Goal: Transaction & Acquisition: Purchase product/service

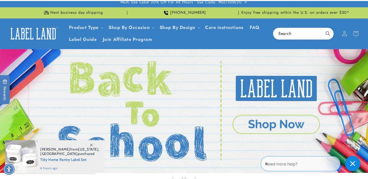
scroll to position [4, 0]
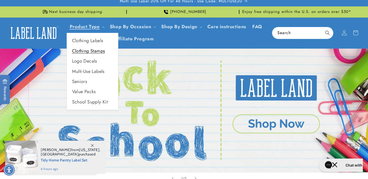
click at [99, 52] on link "Clothing Stamps" at bounding box center [92, 51] width 51 height 10
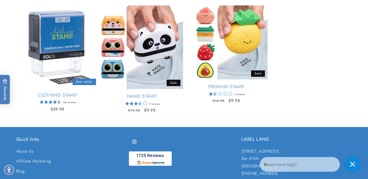
scroll to position [99, 0]
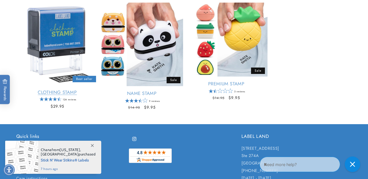
click at [56, 89] on link "Clothing Stamp" at bounding box center [57, 92] width 82 height 6
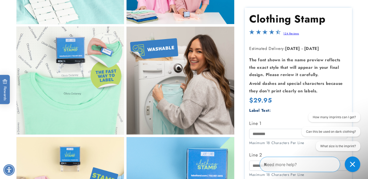
scroll to position [320, 0]
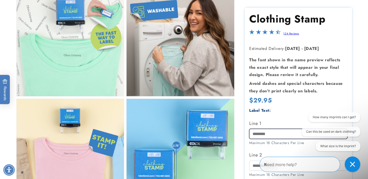
click at [270, 132] on input "Line 1" at bounding box center [298, 134] width 98 height 10
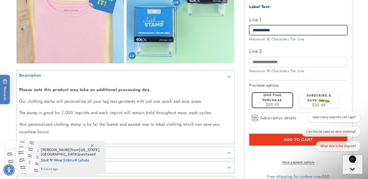
scroll to position [467, 0]
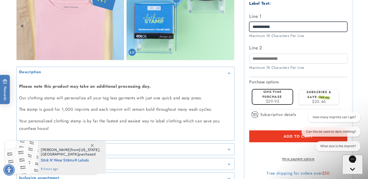
type input "**********"
click at [278, 131] on button "Add to cart" at bounding box center [298, 136] width 98 height 12
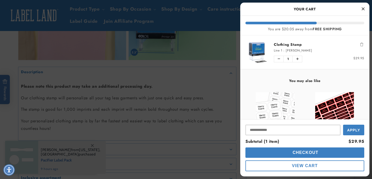
click at [362, 9] on icon "Close Cart" at bounding box center [363, 8] width 3 height 5
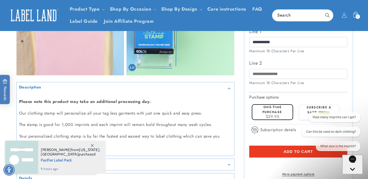
scroll to position [442, 0]
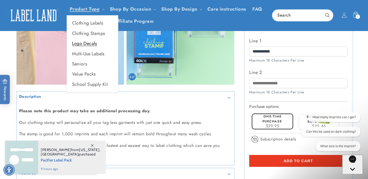
click at [88, 45] on link "Logo Decals" at bounding box center [92, 43] width 51 height 10
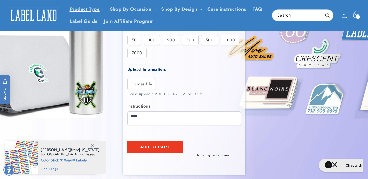
scroll to position [22, 0]
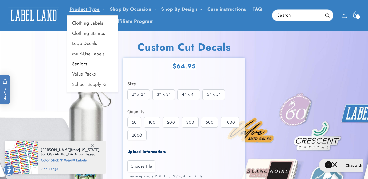
click at [85, 65] on link "Seniors" at bounding box center [92, 64] width 51 height 10
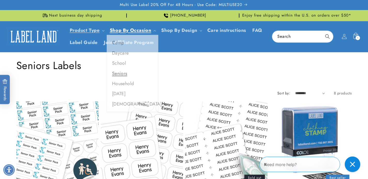
click at [125, 76] on link "Seniors" at bounding box center [132, 75] width 51 height 10
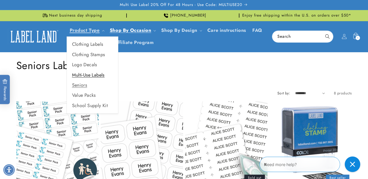
click at [91, 74] on link "Multi-Use Labels" at bounding box center [92, 75] width 51 height 10
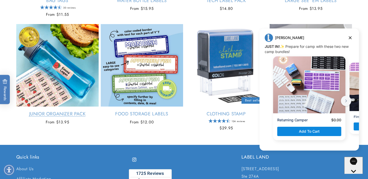
scroll to position [531, 0]
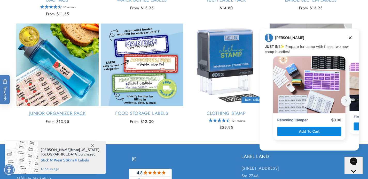
click at [61, 114] on link "Junior Organizer Pack" at bounding box center [57, 113] width 82 height 6
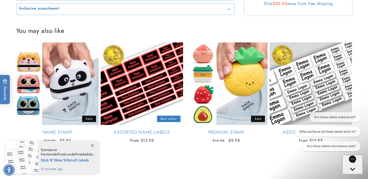
click at [292, 138] on div "Are these labels waterproof? What surfaces do these labels stick to? Are these …" at bounding box center [325, 132] width 70 height 41
click at [289, 139] on div "Are these labels waterproof? What surfaces do these labels stick to? Are these …" at bounding box center [325, 132] width 75 height 41
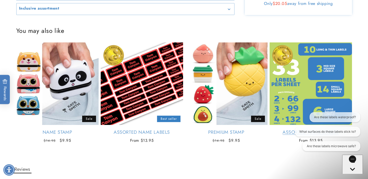
click at [287, 129] on link "Assorted Name Labels" at bounding box center [311, 132] width 82 height 6
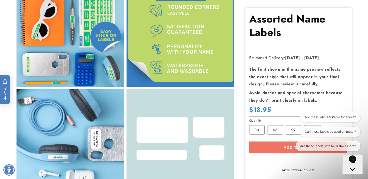
scroll to position [331, 0]
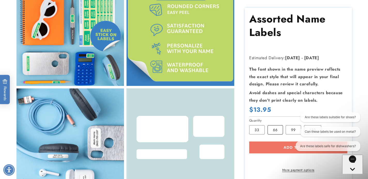
click at [271, 130] on label "66 Variant sold out or unavailable" at bounding box center [275, 129] width 15 height 9
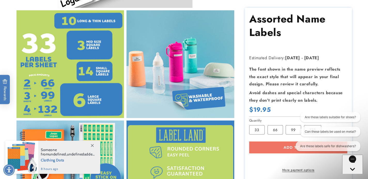
scroll to position [191, 0]
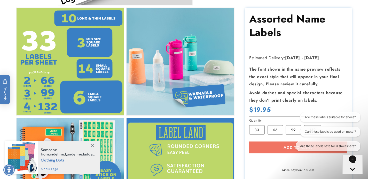
click at [293, 127] on div "Are these labels suitable for shoes? Can these labels be used on metal? Are the…" at bounding box center [325, 132] width 69 height 41
click at [292, 131] on div "Are these labels suitable for shoes? Can these labels be used on metal? Are the…" at bounding box center [325, 132] width 69 height 41
click at [282, 128] on label "66 Variant sold out or unavailable" at bounding box center [275, 129] width 15 height 9
click at [289, 130] on div "Are these labels suitable for shoes? Can these labels be used on metal? Are the…" at bounding box center [325, 132] width 74 height 41
click at [353, 175] on icon "Gorgias live chat" at bounding box center [352, 177] width 5 height 5
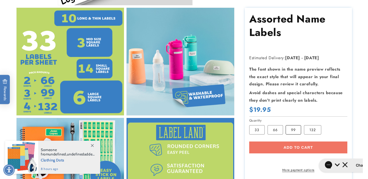
click at [292, 129] on label "99 Variant sold out or unavailable" at bounding box center [293, 129] width 15 height 9
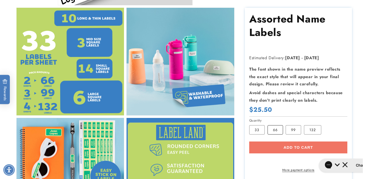
click at [275, 131] on label "66 Variant sold out or unavailable" at bounding box center [275, 129] width 15 height 9
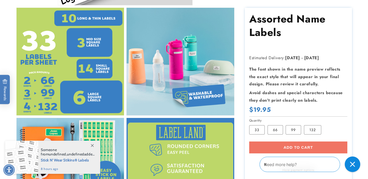
click at [295, 149] on div "Add to cart More payment options This item is a recurring or deferred purchase.…" at bounding box center [298, 157] width 98 height 31
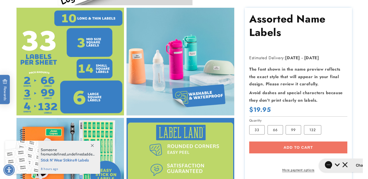
click at [295, 147] on div "Add to cart More payment options This item is a recurring or deferred purchase.…" at bounding box center [298, 157] width 98 height 31
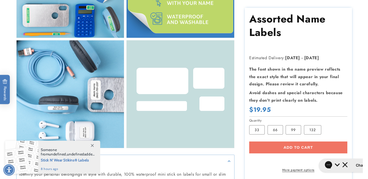
scroll to position [390, 0]
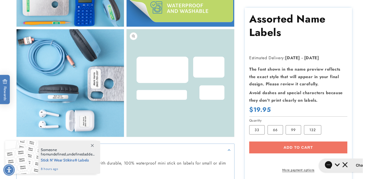
click at [127, 137] on button "Open media 7 in modal" at bounding box center [127, 137] width 0 height 0
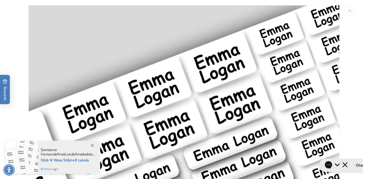
scroll to position [1895, 0]
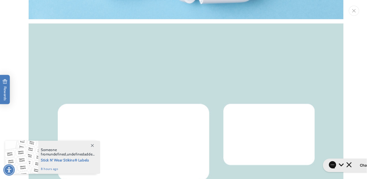
click at [358, 10] on button "Close" at bounding box center [354, 11] width 10 height 10
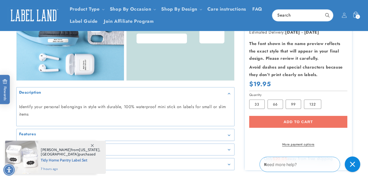
scroll to position [445, 0]
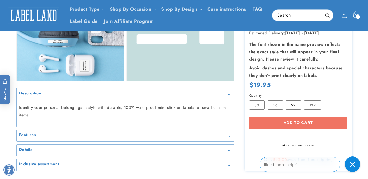
click at [291, 117] on div "Add to cart More payment options This item is a recurring or deferred purchase.…" at bounding box center [298, 132] width 98 height 31
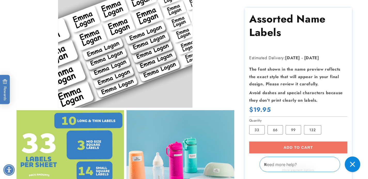
scroll to position [0, 0]
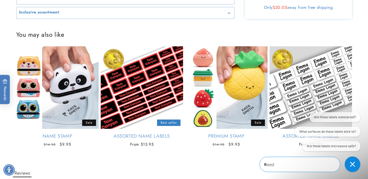
scroll to position [481, 0]
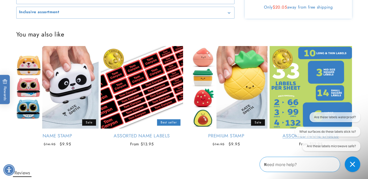
click at [287, 133] on link "Assorted Name Labels" at bounding box center [311, 136] width 82 height 6
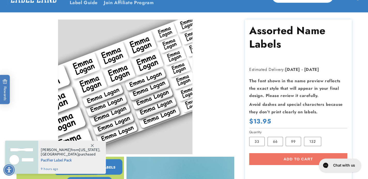
scroll to position [79, 0]
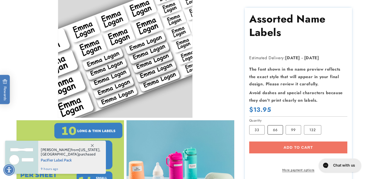
click at [276, 128] on label "66 Variant sold out or unavailable" at bounding box center [275, 129] width 15 height 9
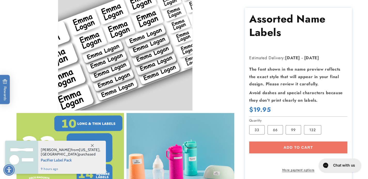
scroll to position [87, 0]
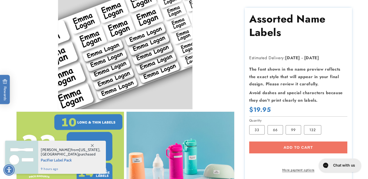
click at [293, 146] on div "Add to cart More payment options This item is a recurring or deferred purchase.…" at bounding box center [298, 157] width 98 height 31
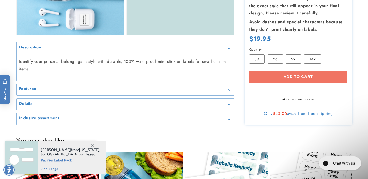
scroll to position [0, 0]
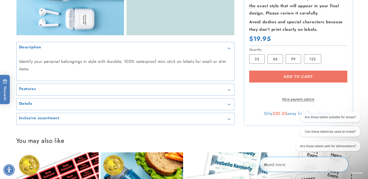
click at [196, 117] on div "Inclusive assortment" at bounding box center [125, 119] width 213 height 4
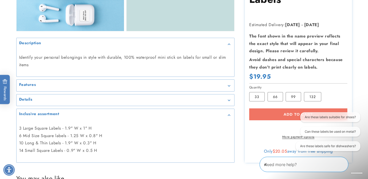
scroll to position [496, 0]
click at [187, 84] on div "Features" at bounding box center [125, 85] width 213 height 4
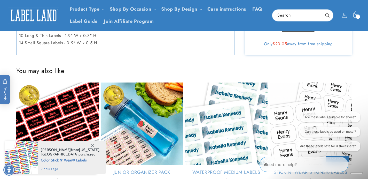
scroll to position [608, 0]
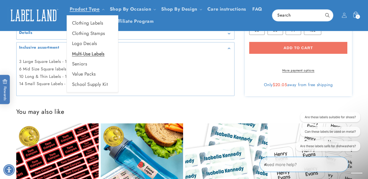
click at [97, 55] on link "Multi-Use Labels" at bounding box center [92, 54] width 51 height 10
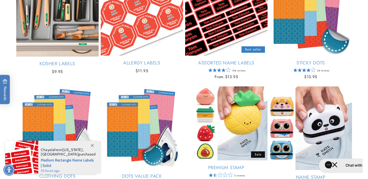
scroll to position [129, 0]
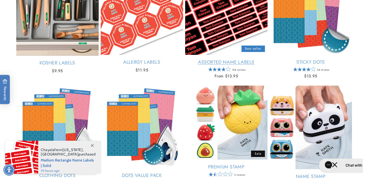
click at [219, 61] on link "Assorted Name Labels" at bounding box center [226, 62] width 82 height 6
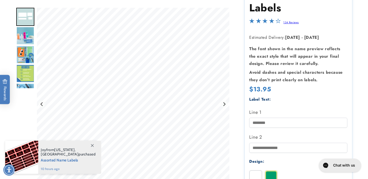
scroll to position [139, 0]
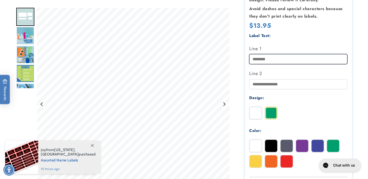
click at [264, 60] on input "Line 1" at bounding box center [298, 59] width 98 height 10
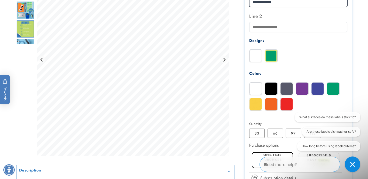
scroll to position [199, 0]
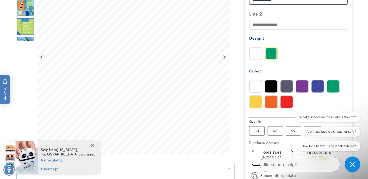
type input "**********"
click at [304, 87] on img at bounding box center [302, 86] width 12 height 12
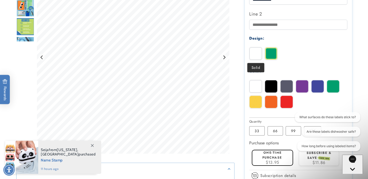
click at [256, 53] on img at bounding box center [255, 53] width 12 height 12
click at [272, 55] on img at bounding box center [271, 53] width 12 height 12
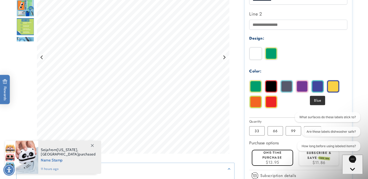
click at [319, 88] on img at bounding box center [317, 86] width 12 height 12
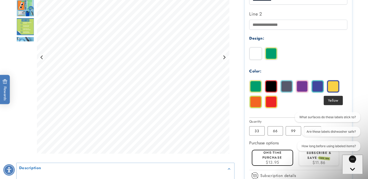
click at [333, 89] on img at bounding box center [333, 86] width 12 height 12
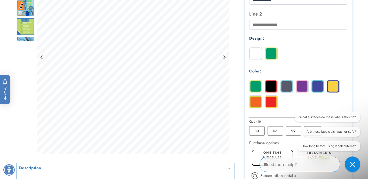
click at [271, 89] on img at bounding box center [271, 86] width 12 height 12
click at [270, 105] on img at bounding box center [271, 102] width 12 height 12
click at [256, 104] on img at bounding box center [255, 102] width 12 height 12
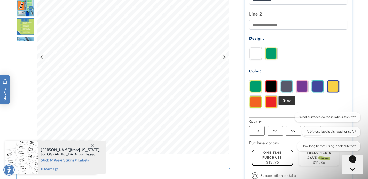
click at [286, 84] on img at bounding box center [286, 86] width 12 height 12
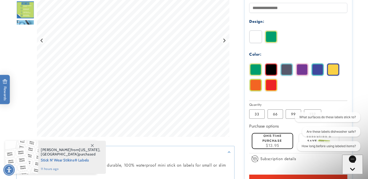
scroll to position [239, 0]
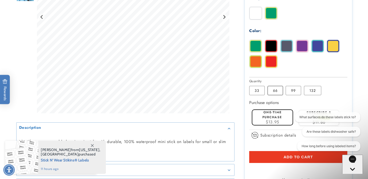
click at [275, 92] on label "66 Variant sold out or unavailable" at bounding box center [275, 90] width 15 height 9
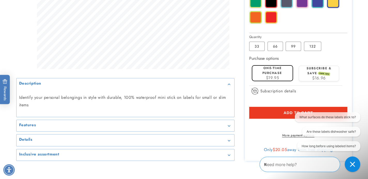
scroll to position [284, 0]
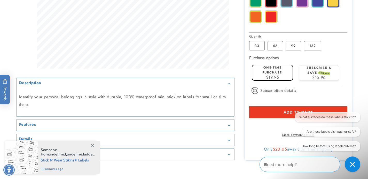
click at [280, 113] on button "Add to cart" at bounding box center [298, 112] width 98 height 12
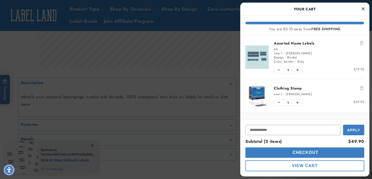
click at [234, 79] on div at bounding box center [186, 89] width 372 height 179
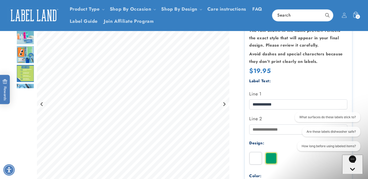
scroll to position [93, 0]
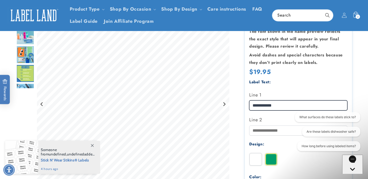
click at [280, 105] on input "**********" at bounding box center [298, 105] width 98 height 10
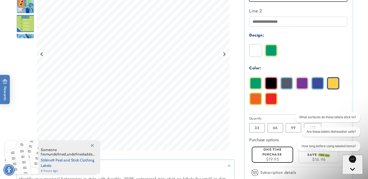
scroll to position [202, 0]
type input "*********"
click at [302, 87] on img at bounding box center [302, 83] width 12 height 12
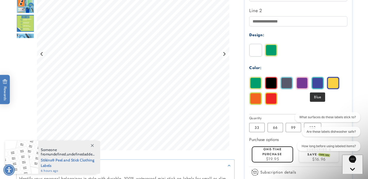
click at [321, 84] on img at bounding box center [317, 83] width 12 height 12
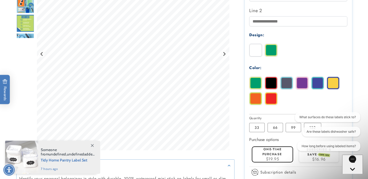
click at [301, 84] on img at bounding box center [302, 83] width 12 height 12
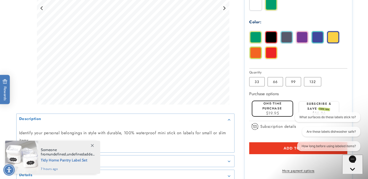
scroll to position [249, 0]
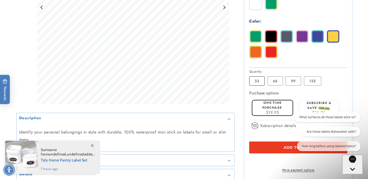
click at [261, 80] on label "33 Variant sold out or unavailable" at bounding box center [256, 80] width 15 height 9
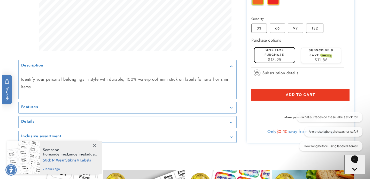
scroll to position [302, 0]
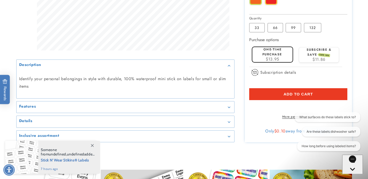
click at [293, 95] on span "Add to cart" at bounding box center [298, 94] width 29 height 5
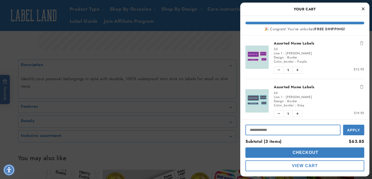
click at [296, 127] on input "Input Discount" at bounding box center [292, 129] width 95 height 11
paste input "**********"
type input "**********"
click at [351, 129] on span "Apply" at bounding box center [353, 129] width 13 height 4
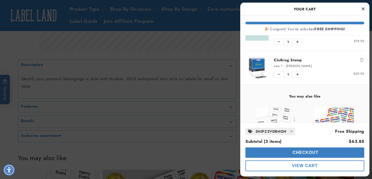
scroll to position [147, 0]
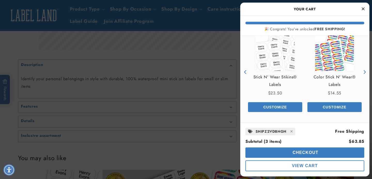
click at [333, 152] on button "Checkout" at bounding box center [304, 152] width 119 height 10
